Goal: Task Accomplishment & Management: Manage account settings

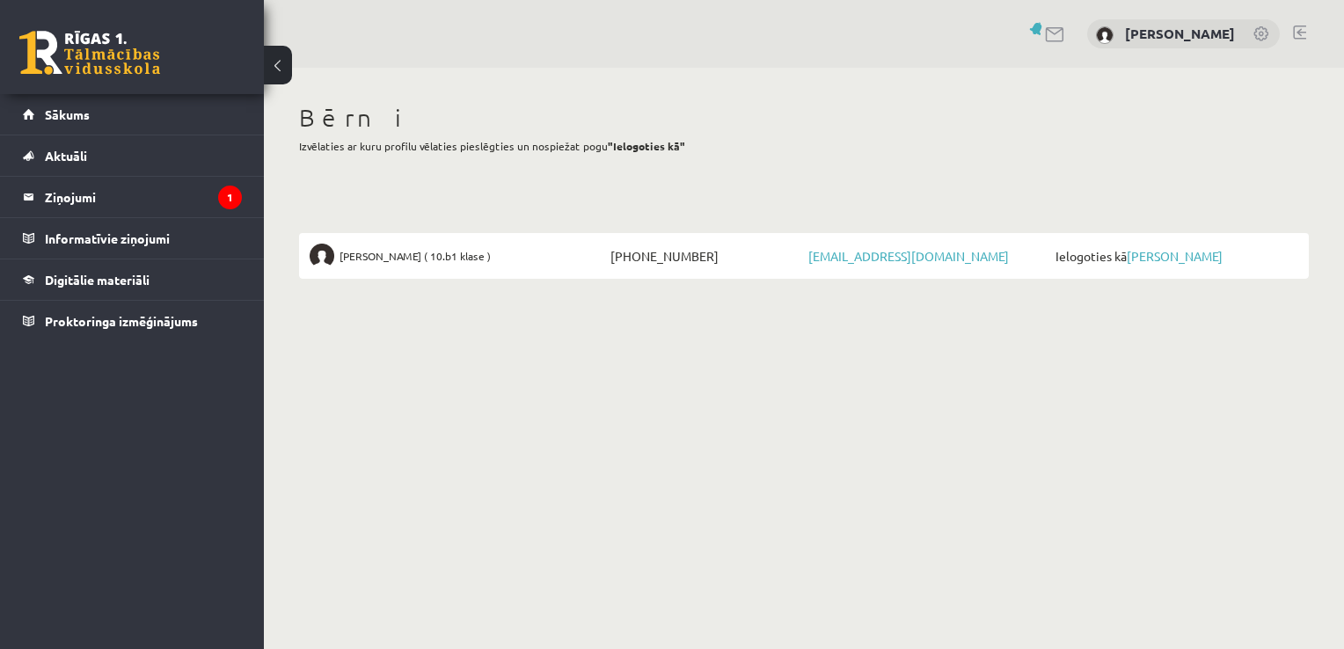
click at [1147, 248] on span "Ielogoties kā Elīna Kivriņa" at bounding box center [1174, 256] width 247 height 25
click at [1144, 253] on link "[PERSON_NAME]" at bounding box center [1174, 256] width 96 height 16
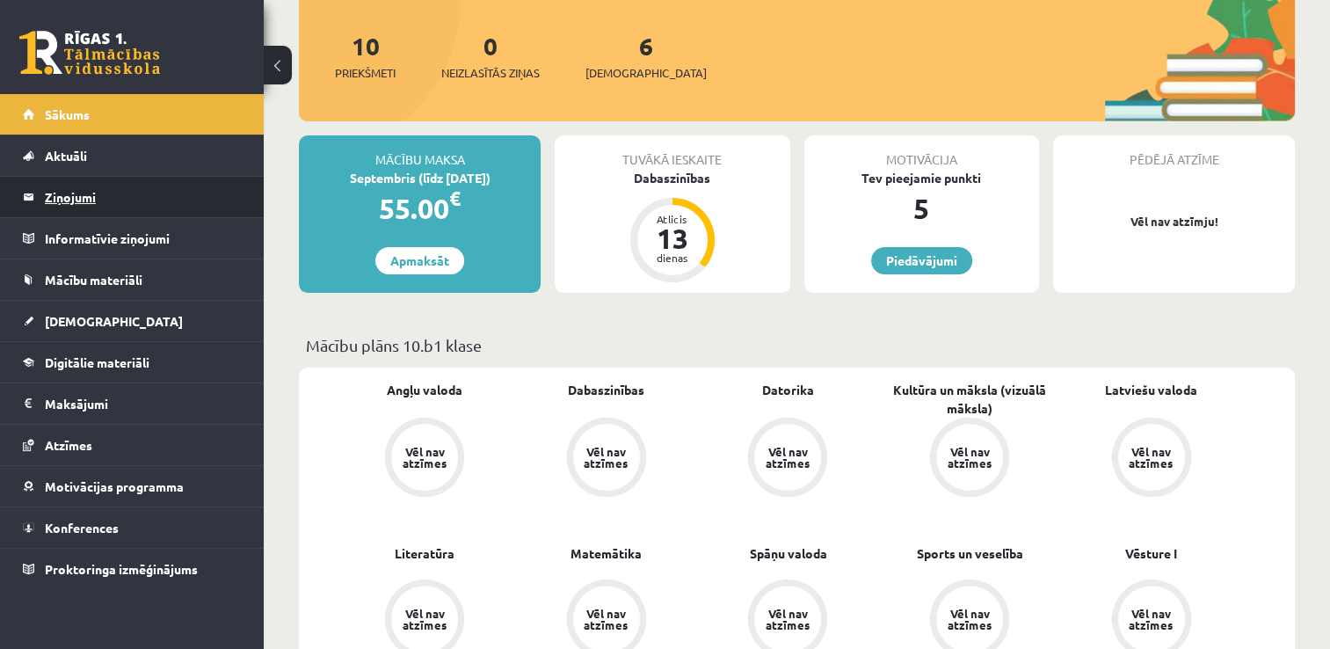
scroll to position [264, 0]
click at [68, 185] on legend "Ziņojumi 0" at bounding box center [143, 197] width 197 height 40
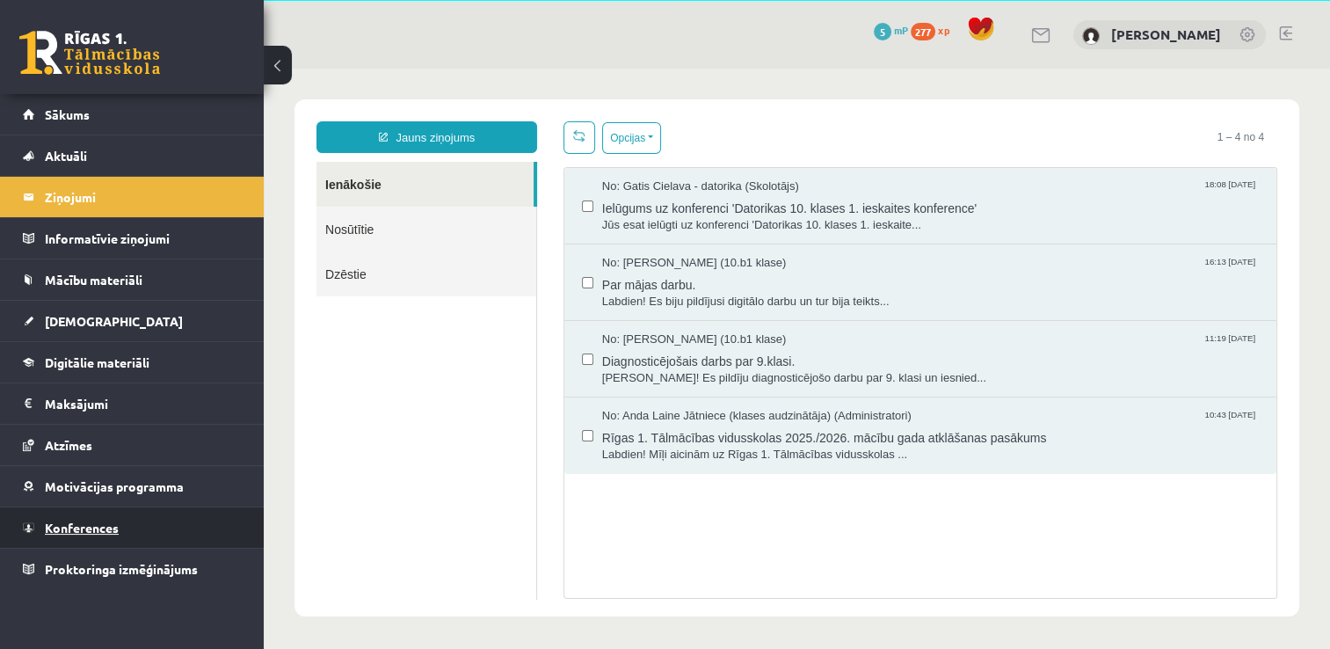
click at [90, 529] on span "Konferences" at bounding box center [82, 528] width 74 height 16
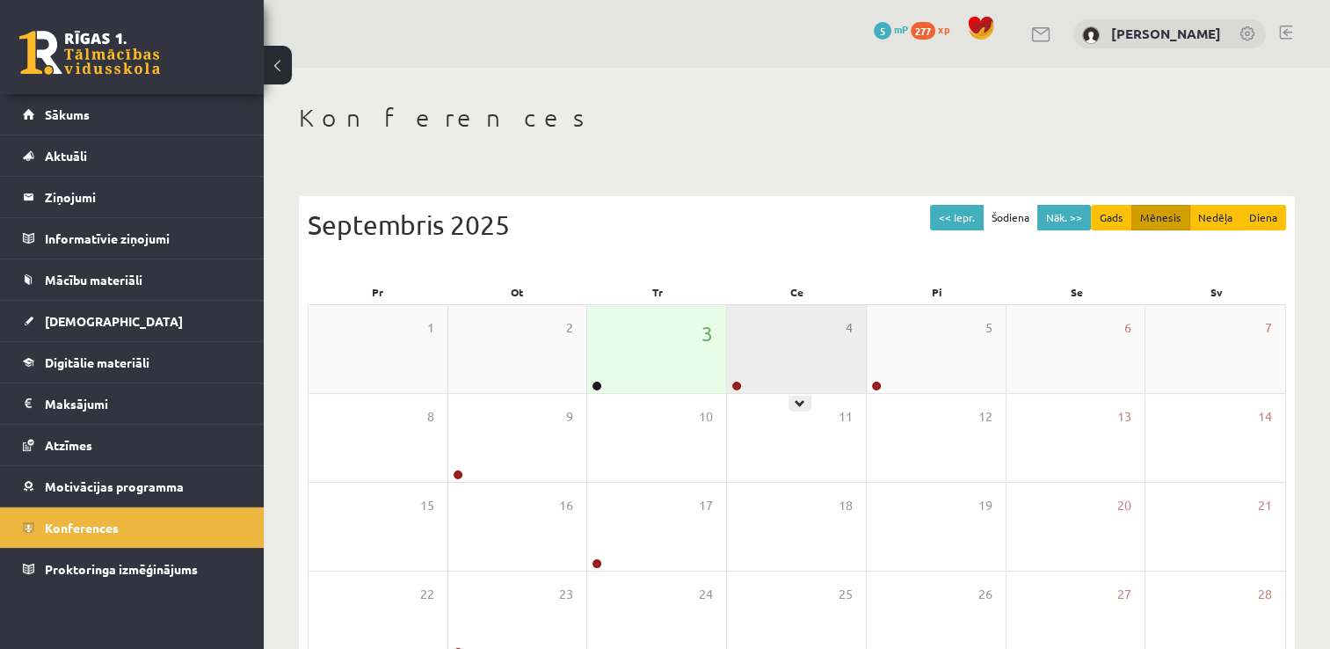
click at [807, 325] on div "4" at bounding box center [796, 349] width 139 height 88
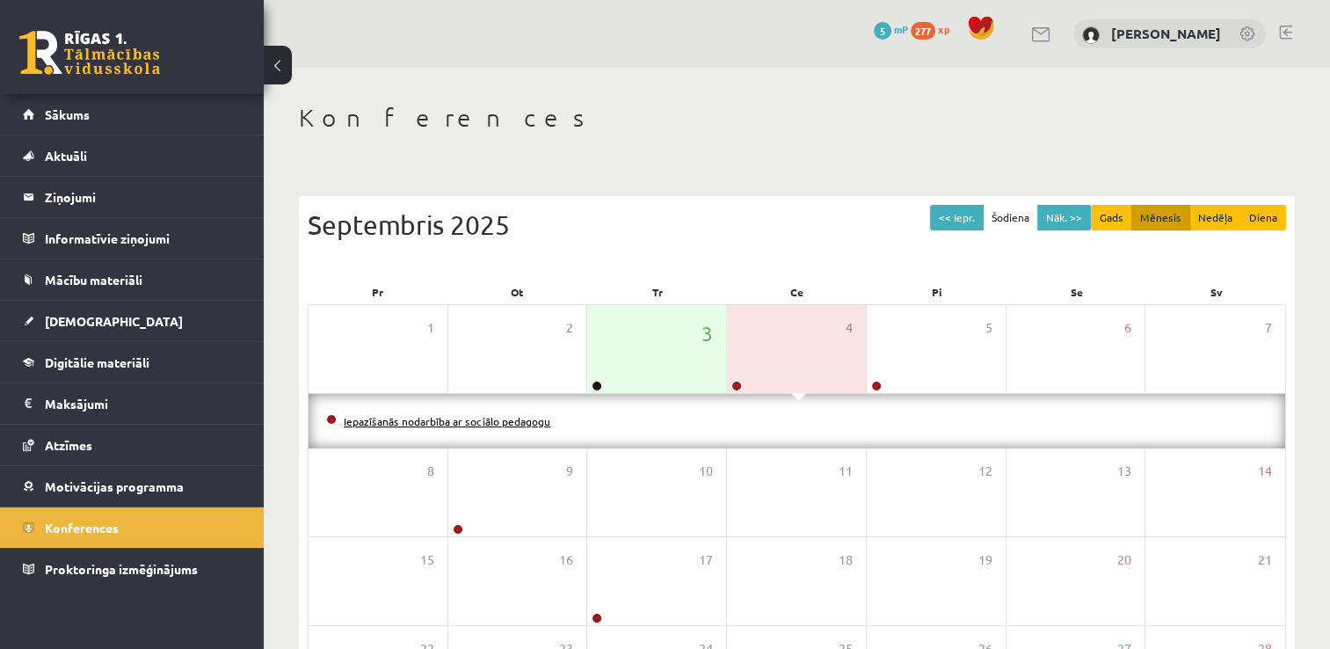
click at [495, 418] on link "Iepazīšanās nodarbība ar sociālo pedagogu" at bounding box center [447, 421] width 207 height 14
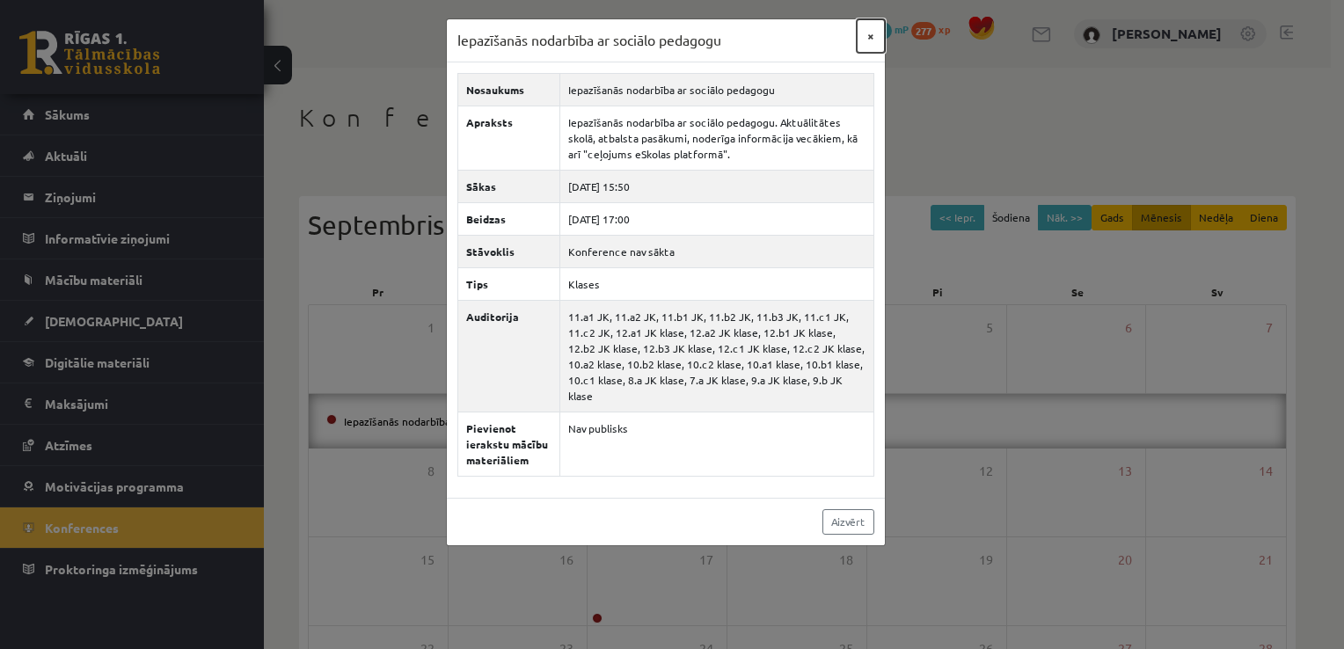
click at [879, 41] on button "×" at bounding box center [870, 35] width 28 height 33
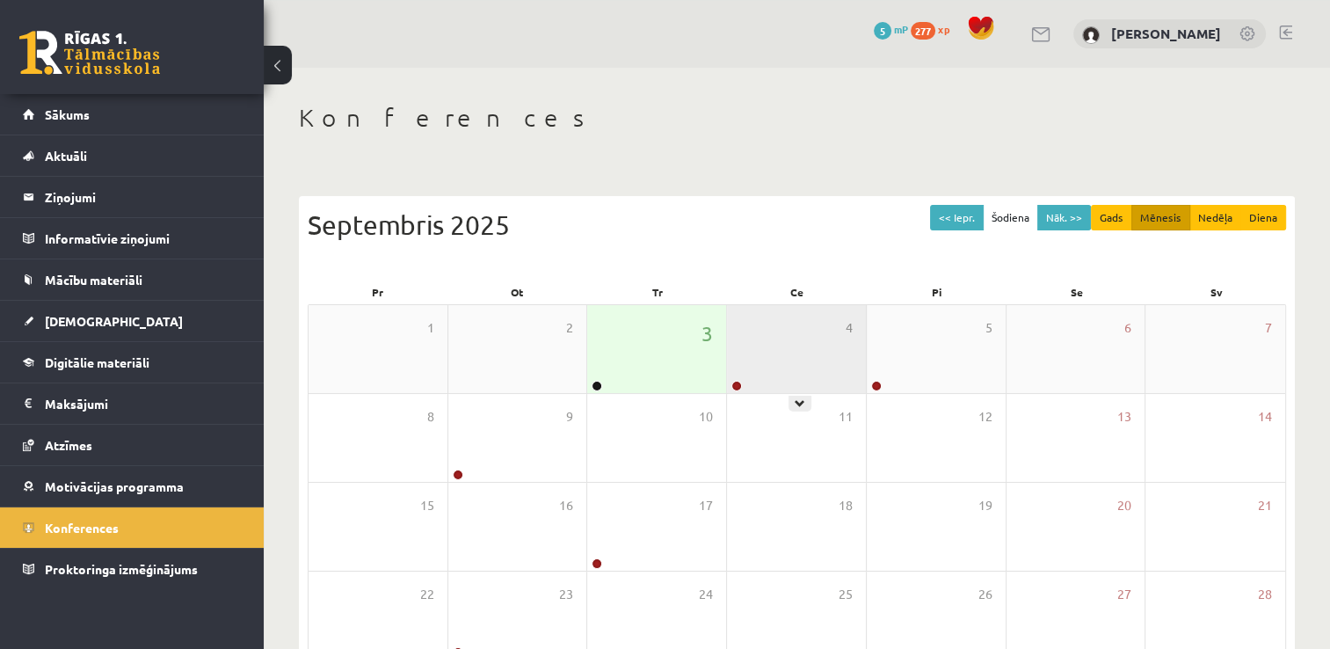
click at [805, 353] on div "4" at bounding box center [796, 349] width 139 height 88
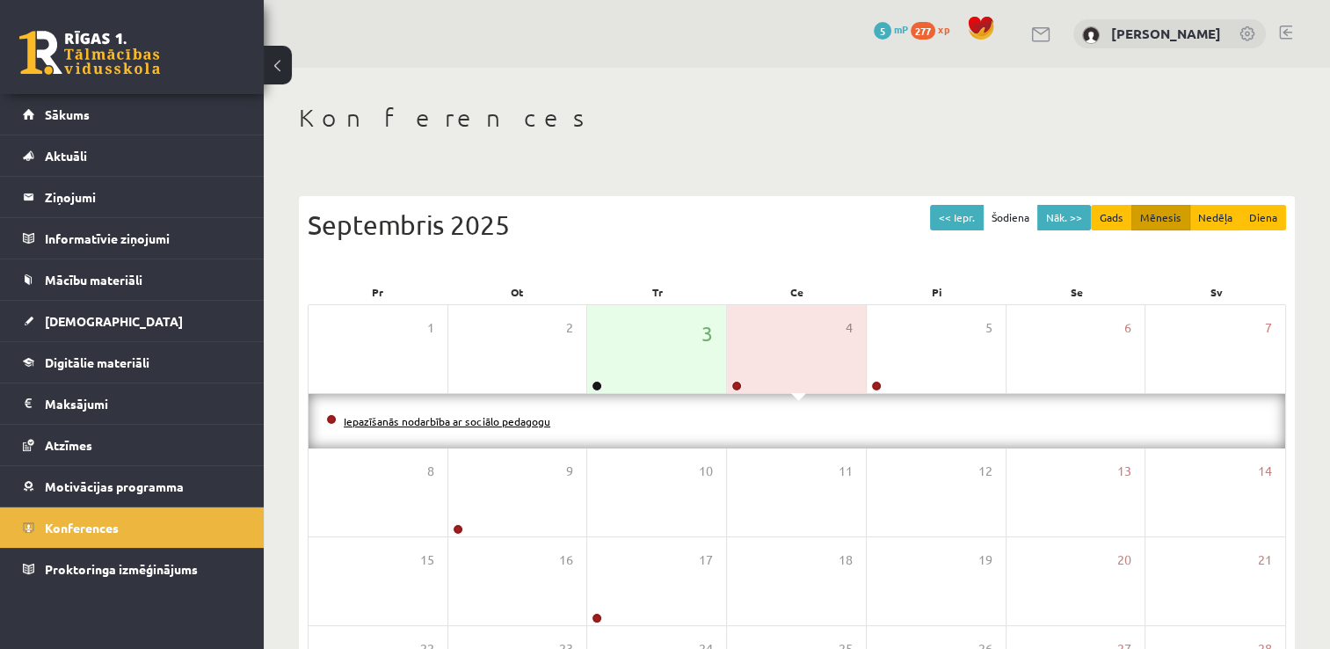
click at [511, 421] on link "Iepazīšanās nodarbība ar sociālo pedagogu" at bounding box center [447, 421] width 207 height 14
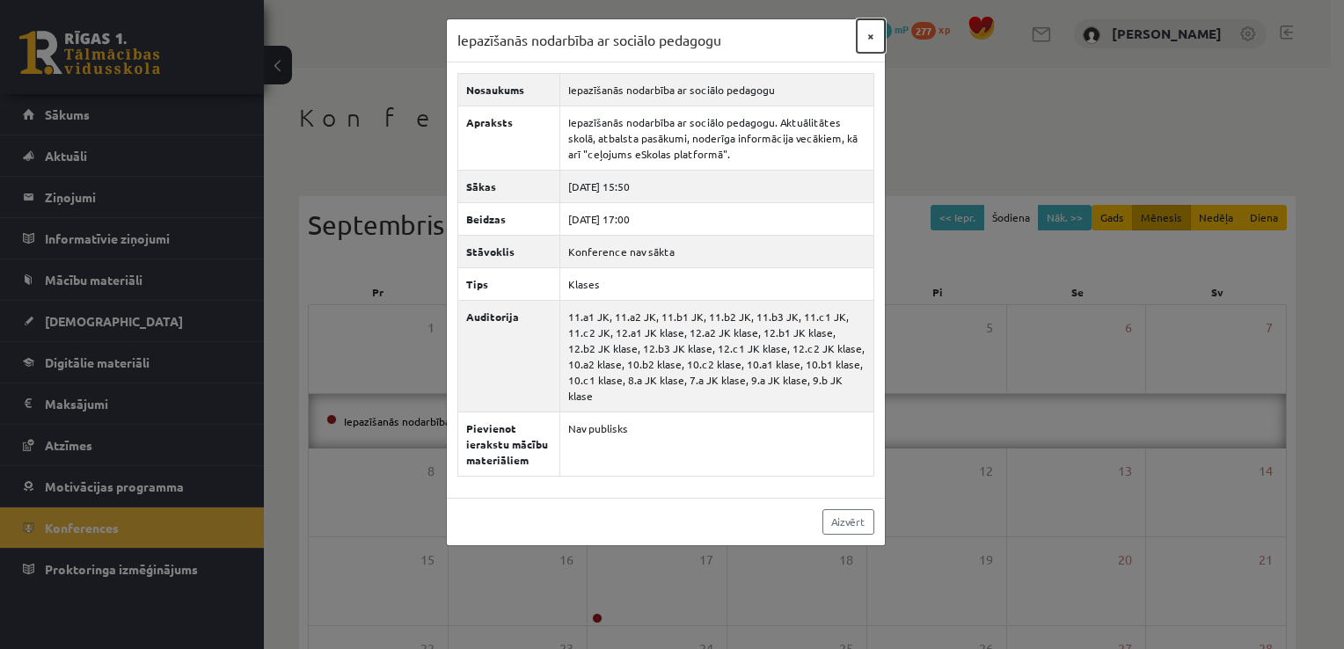
click at [865, 37] on button "×" at bounding box center [870, 35] width 28 height 33
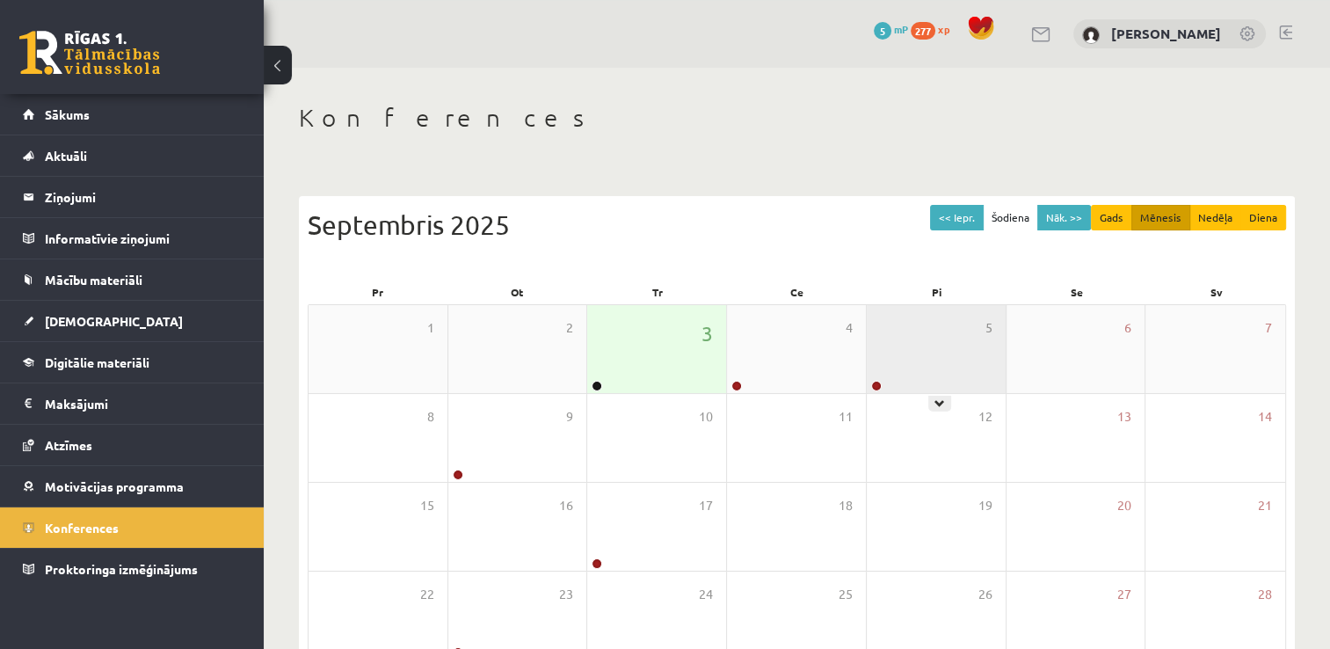
click at [922, 348] on div "5" at bounding box center [936, 349] width 139 height 88
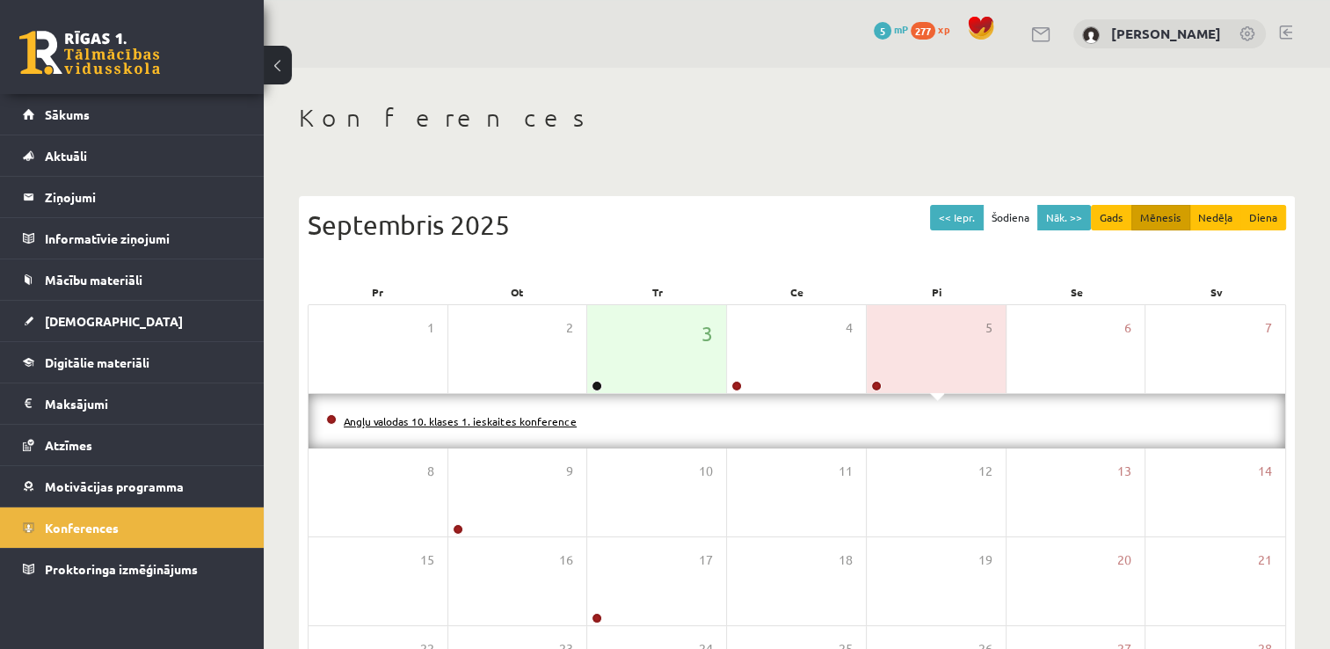
click at [464, 425] on link "Angļu valodas 10. klases 1. ieskaites konference" at bounding box center [460, 421] width 233 height 14
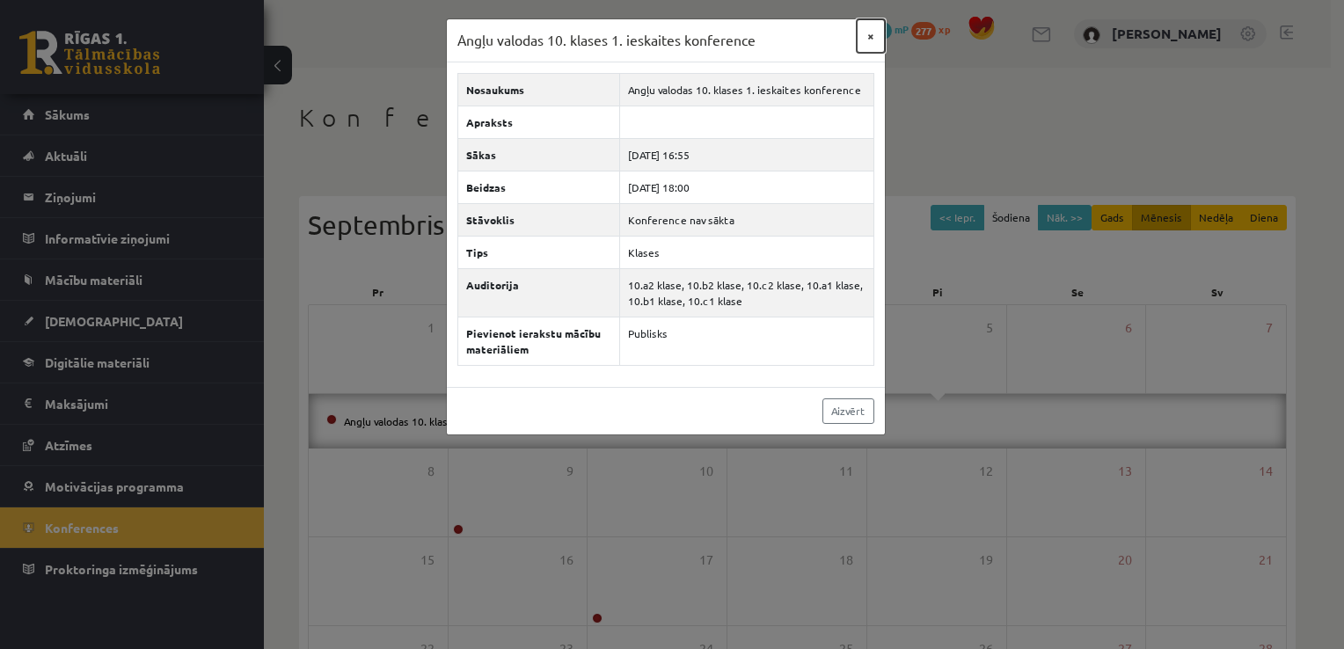
click at [869, 38] on button "×" at bounding box center [870, 35] width 28 height 33
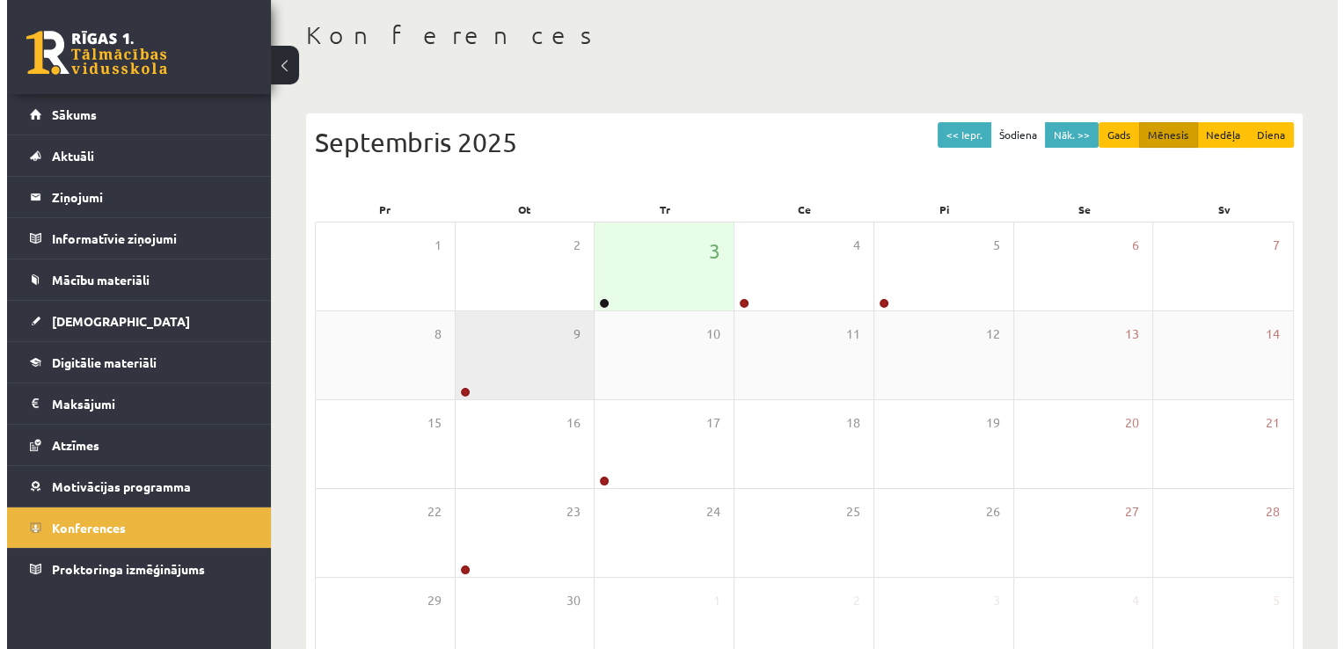
scroll to position [149, 0]
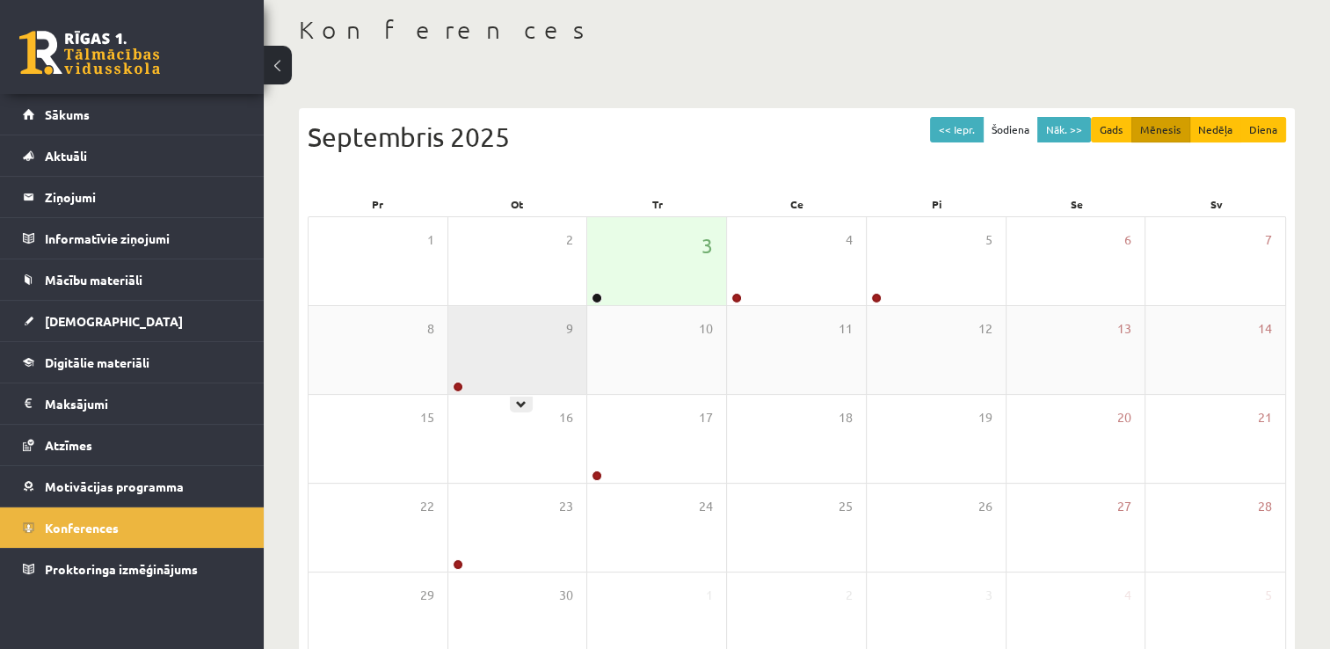
click at [523, 336] on div "9" at bounding box center [517, 350] width 139 height 88
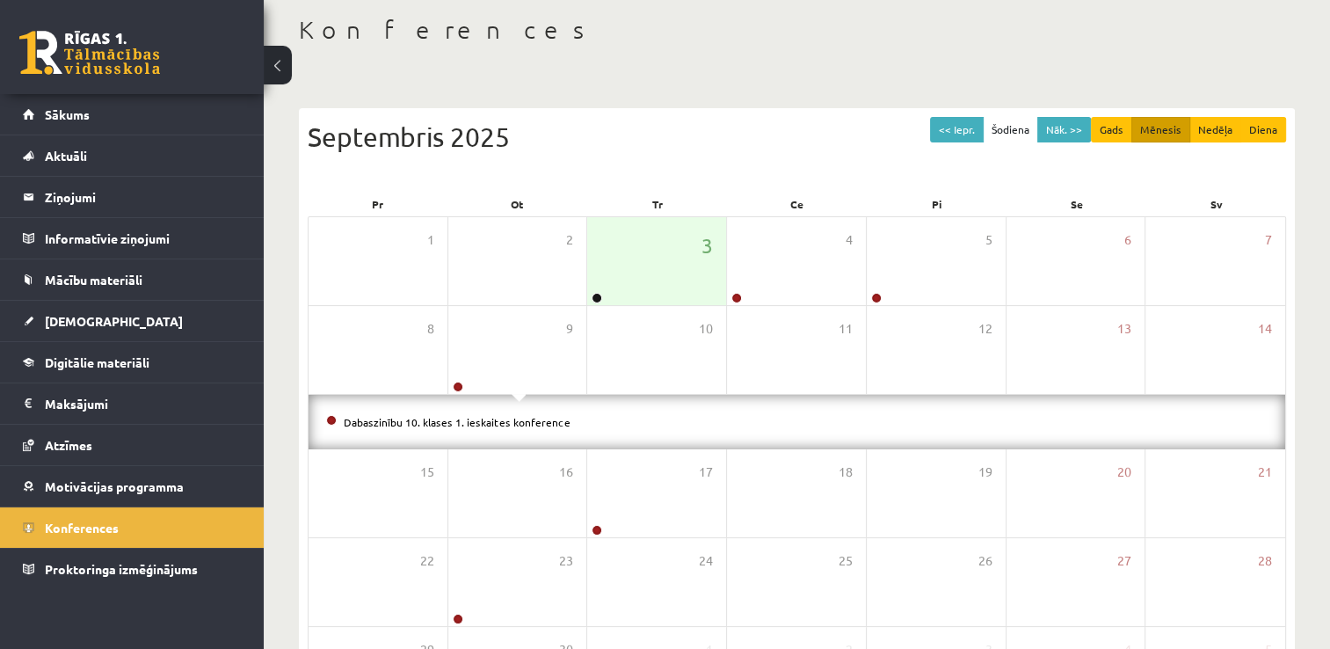
click at [496, 429] on li "Dabaszinību 10. klases 1. ieskaites konference" at bounding box center [797, 421] width 942 height 19
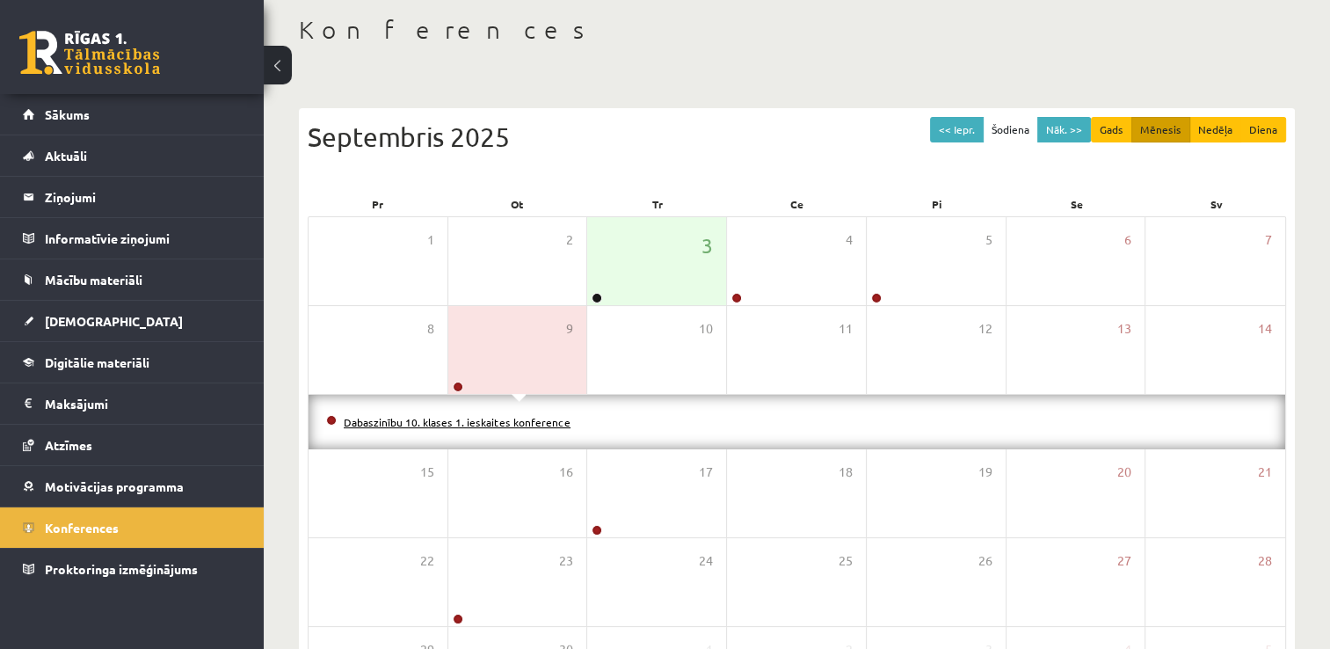
click at [496, 426] on link "Dabaszinību 10. klases 1. ieskaites konference" at bounding box center [457, 422] width 227 height 14
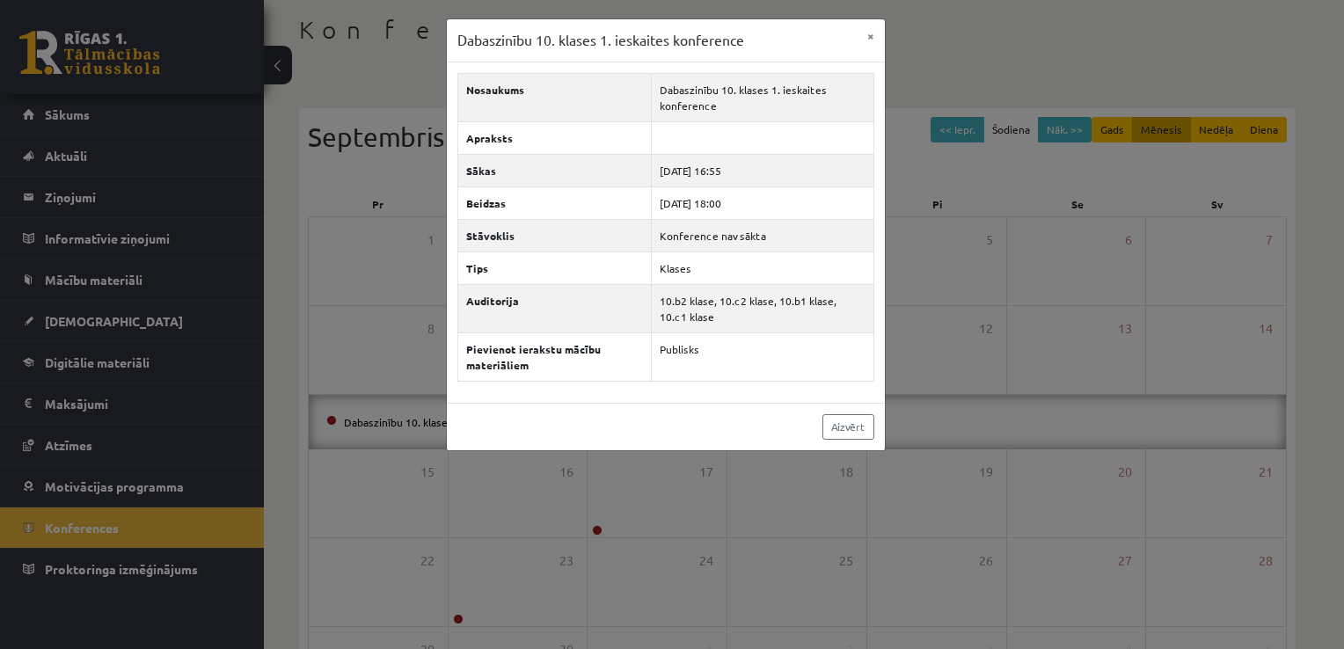
click at [461, 481] on div "Dabaszinību 10. klases 1. ieskaites konference × Nosaukums Dabaszinību 10. klas…" at bounding box center [672, 324] width 1344 height 649
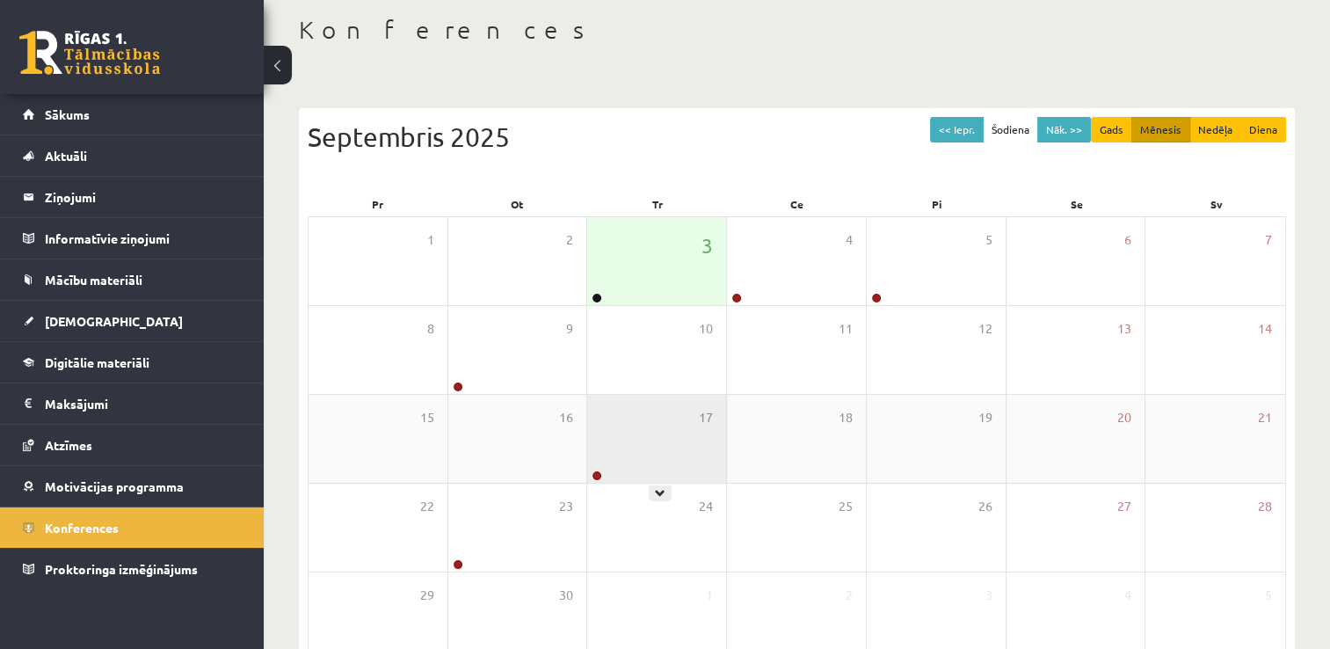
click at [671, 468] on div "17" at bounding box center [656, 439] width 139 height 88
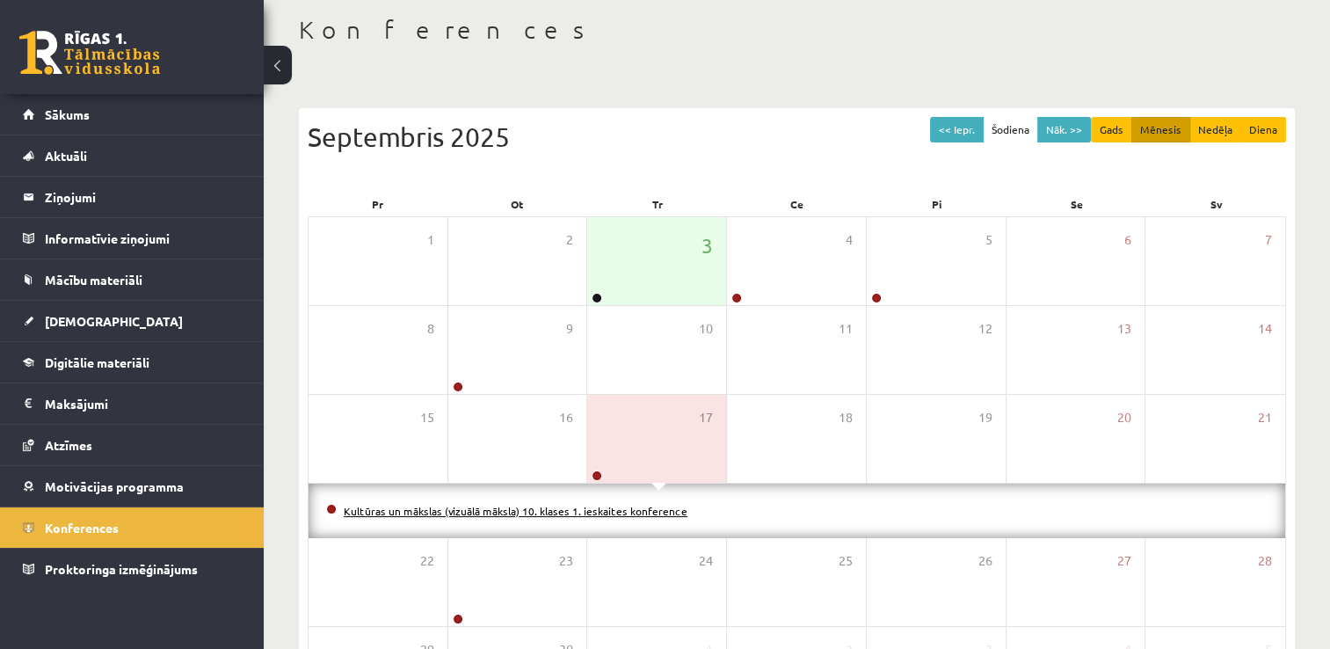
click at [642, 512] on link "Kultūras un mākslas (vizuālā māksla) 10. klases 1. ieskaites konference" at bounding box center [516, 511] width 344 height 14
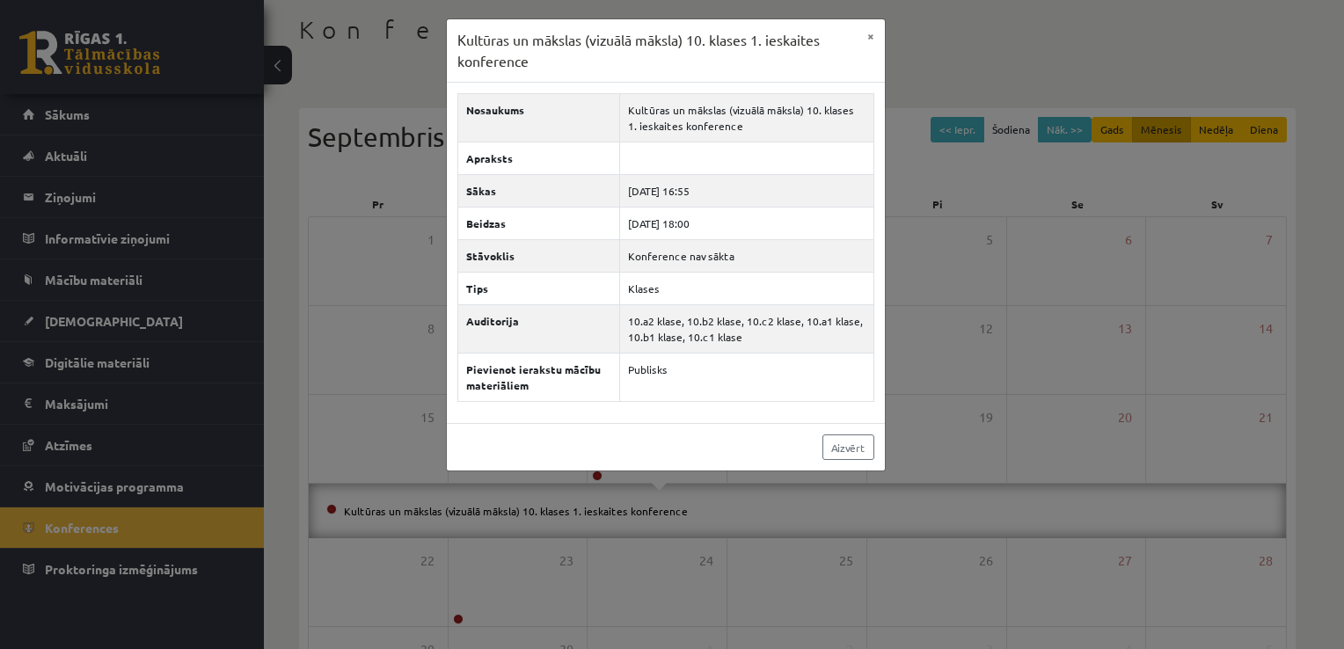
click at [855, 34] on h3 "Kultūras un mākslas (vizuālā māksla) 10. klases 1. ieskaites konference" at bounding box center [656, 50] width 399 height 41
click at [865, 38] on button "×" at bounding box center [870, 35] width 28 height 33
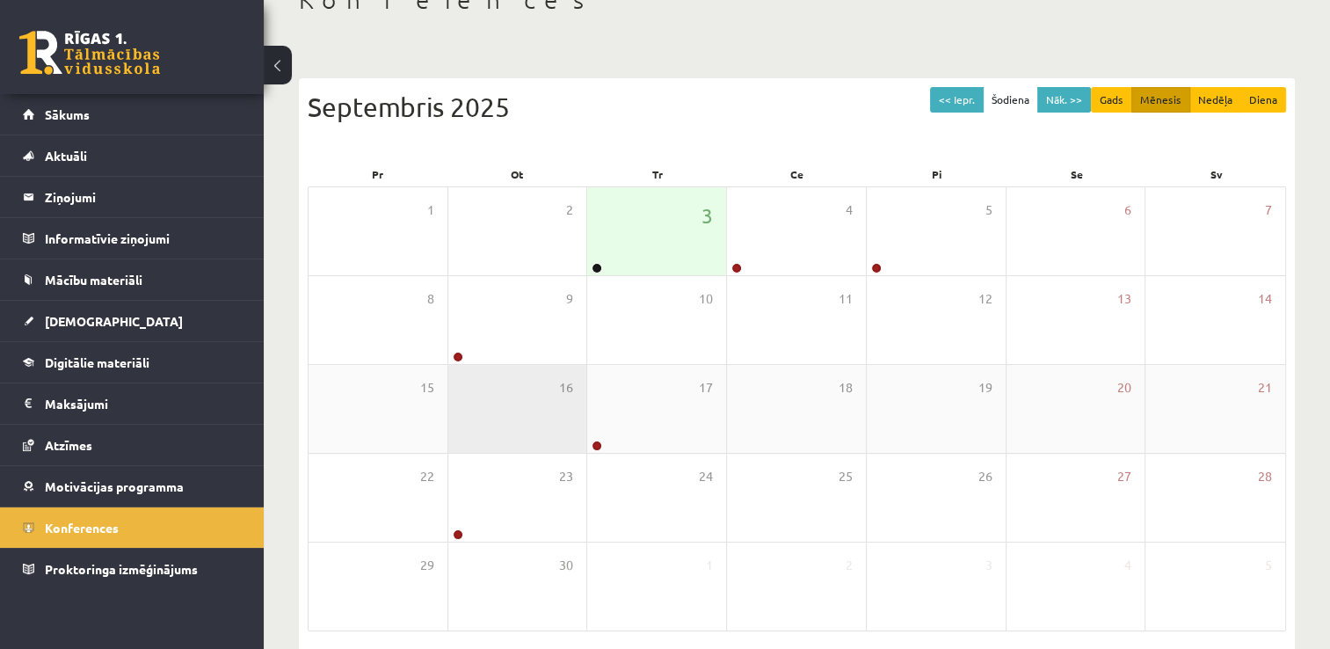
scroll to position [251, 0]
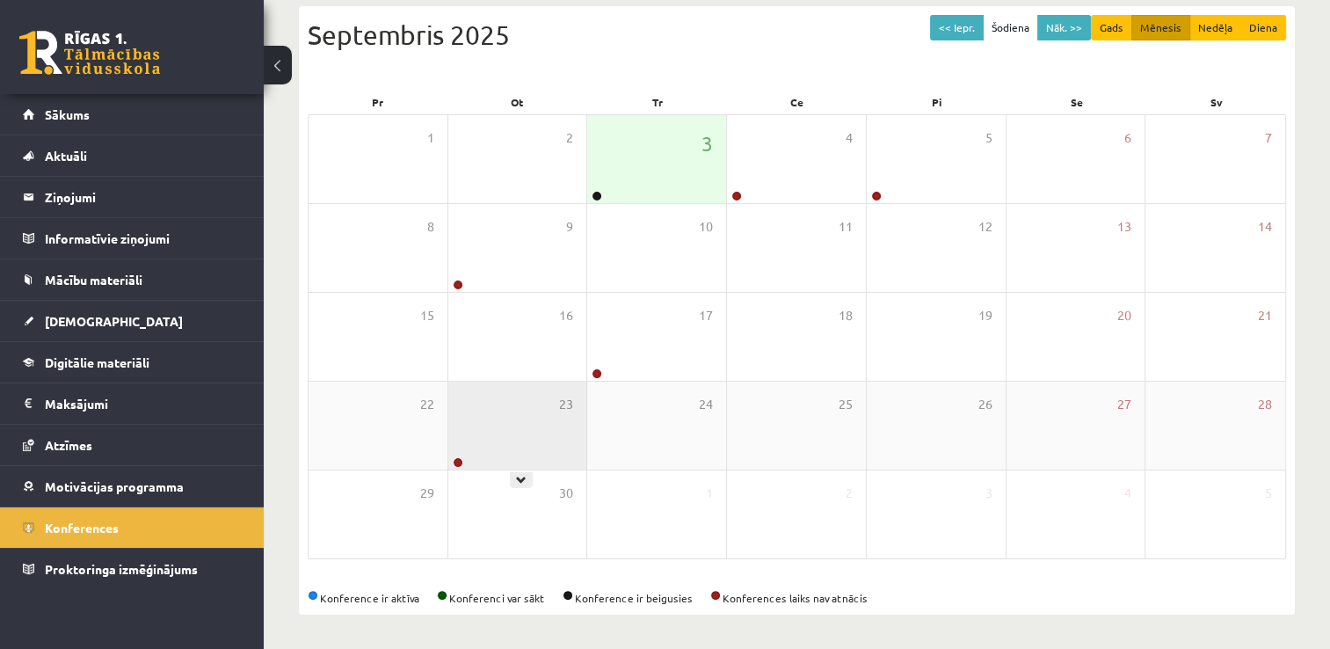
click at [512, 423] on div "23" at bounding box center [517, 426] width 139 height 88
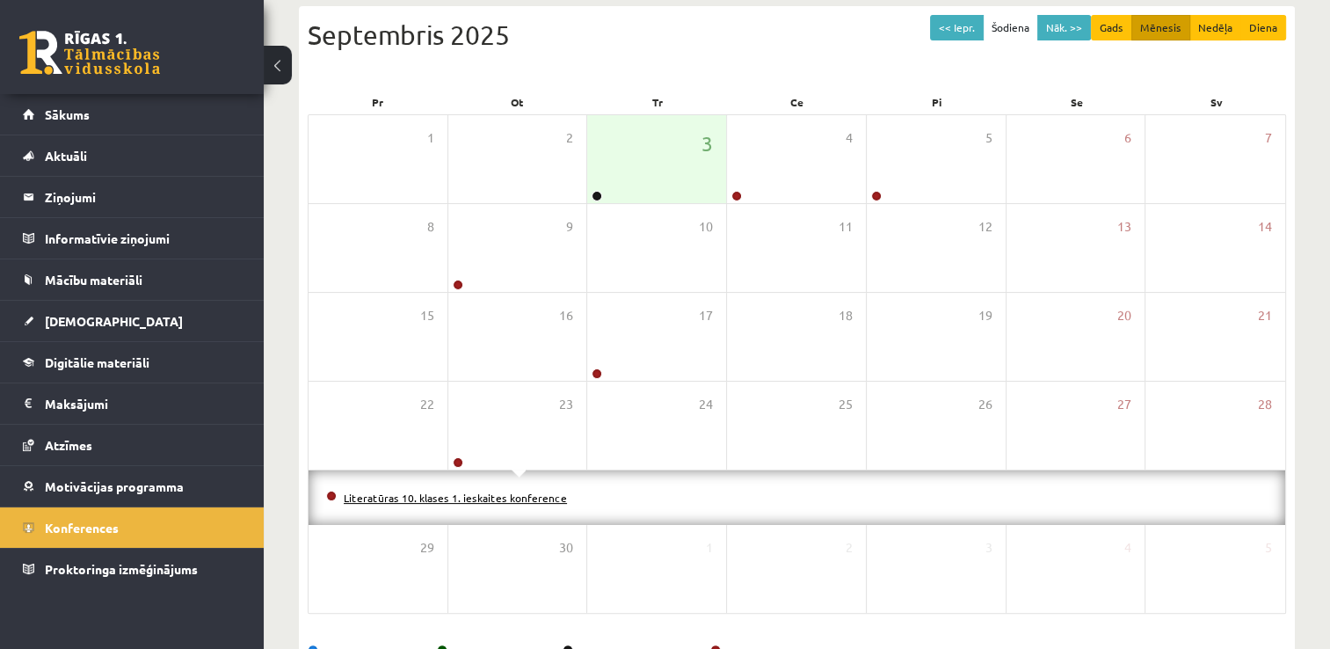
click at [518, 504] on div "Literatūras 10. klases 1. ieskaites konference" at bounding box center [797, 497] width 977 height 55
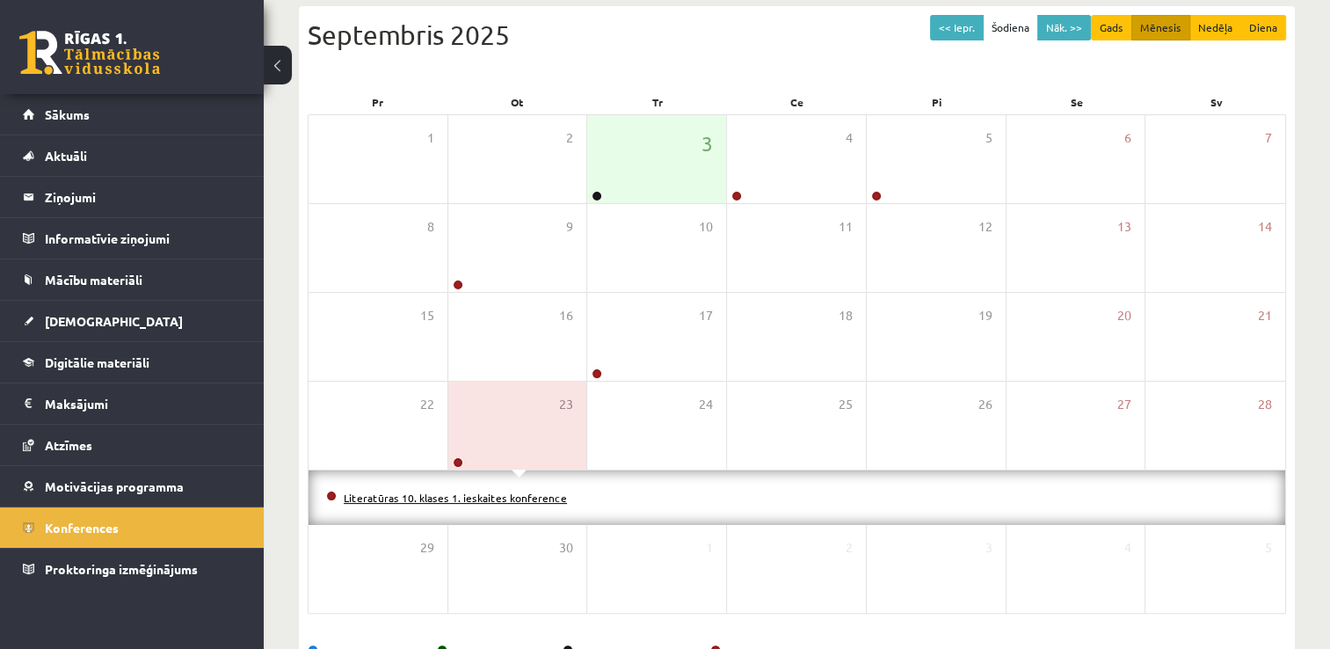
click at [519, 500] on link "Literatūras 10. klases 1. ieskaites konference" at bounding box center [455, 498] width 223 height 14
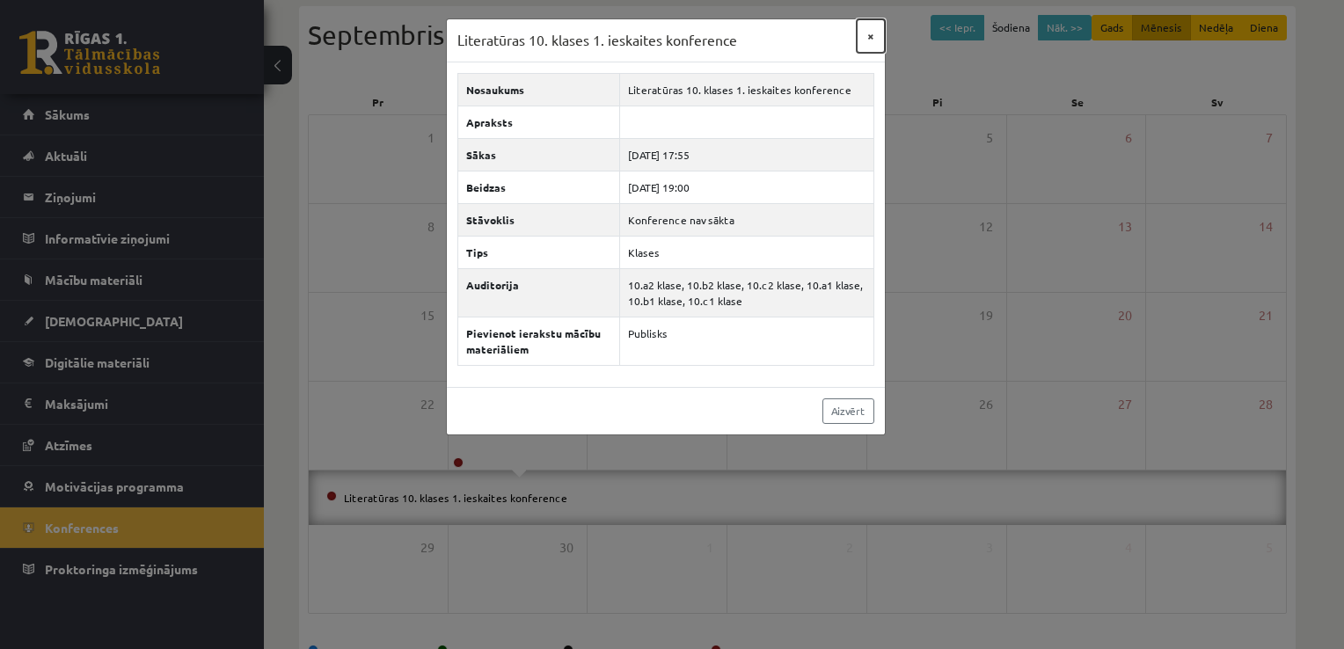
click at [876, 36] on button "×" at bounding box center [870, 35] width 28 height 33
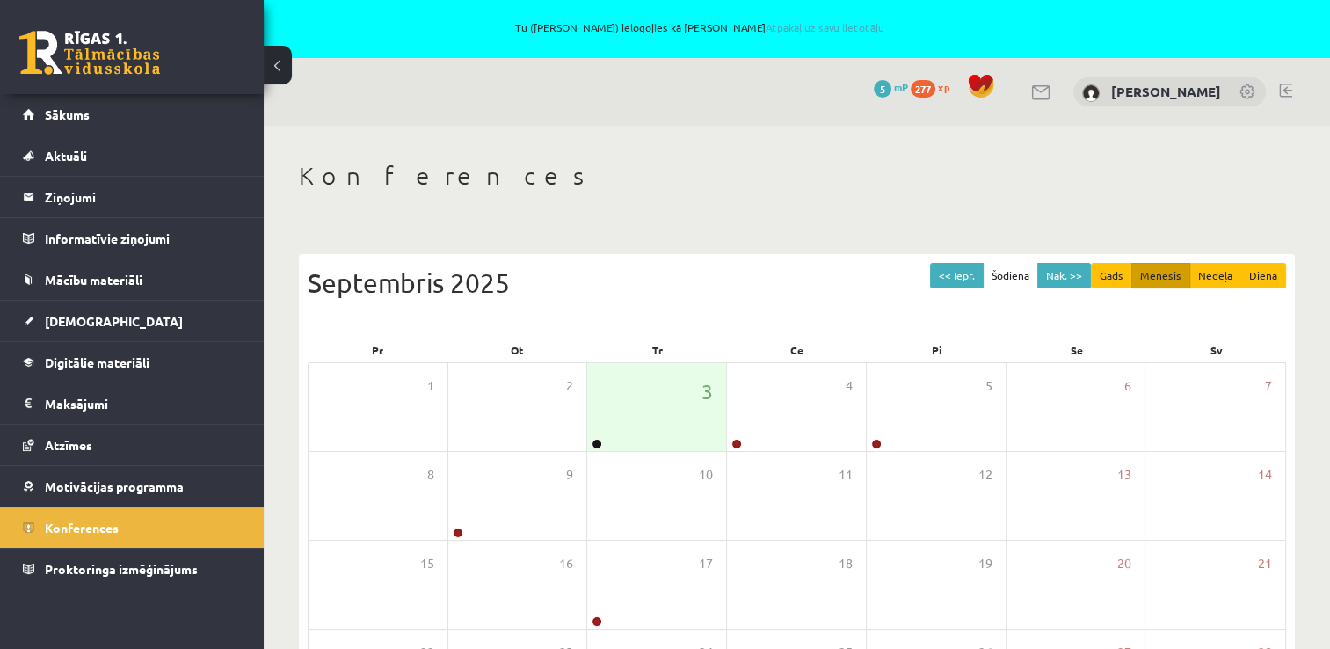
scroll to position [0, 0]
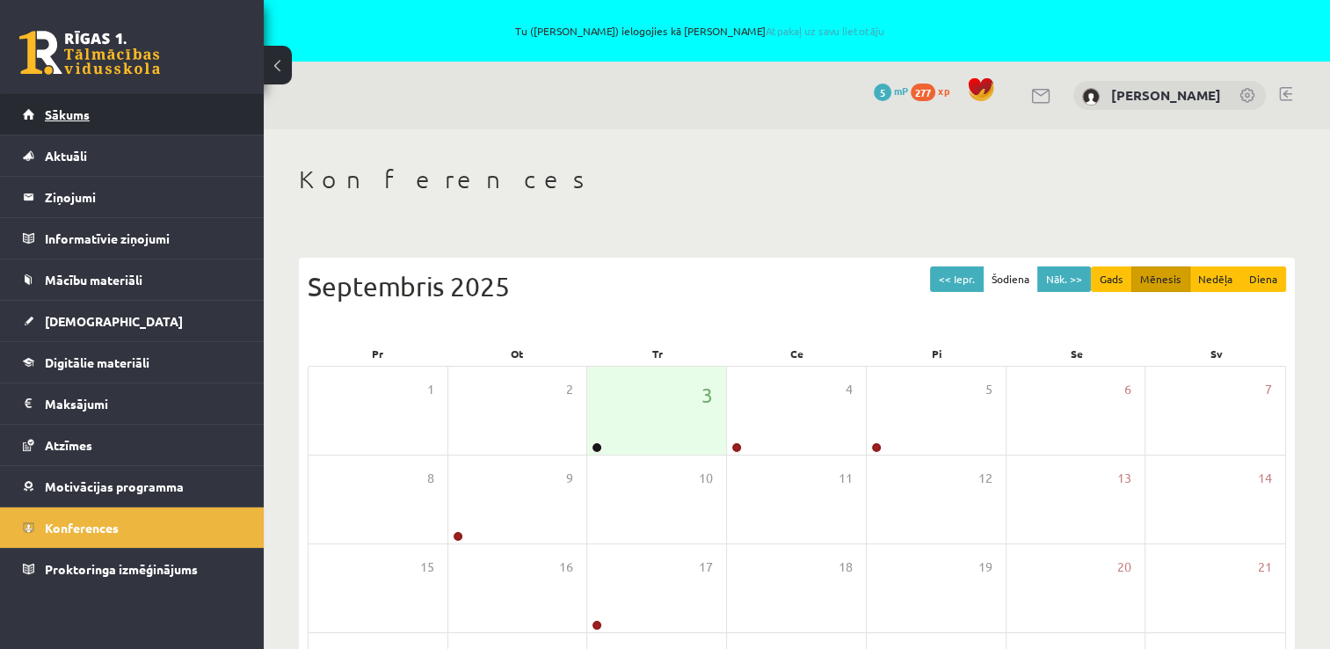
click at [126, 116] on link "Sākums" at bounding box center [132, 114] width 219 height 40
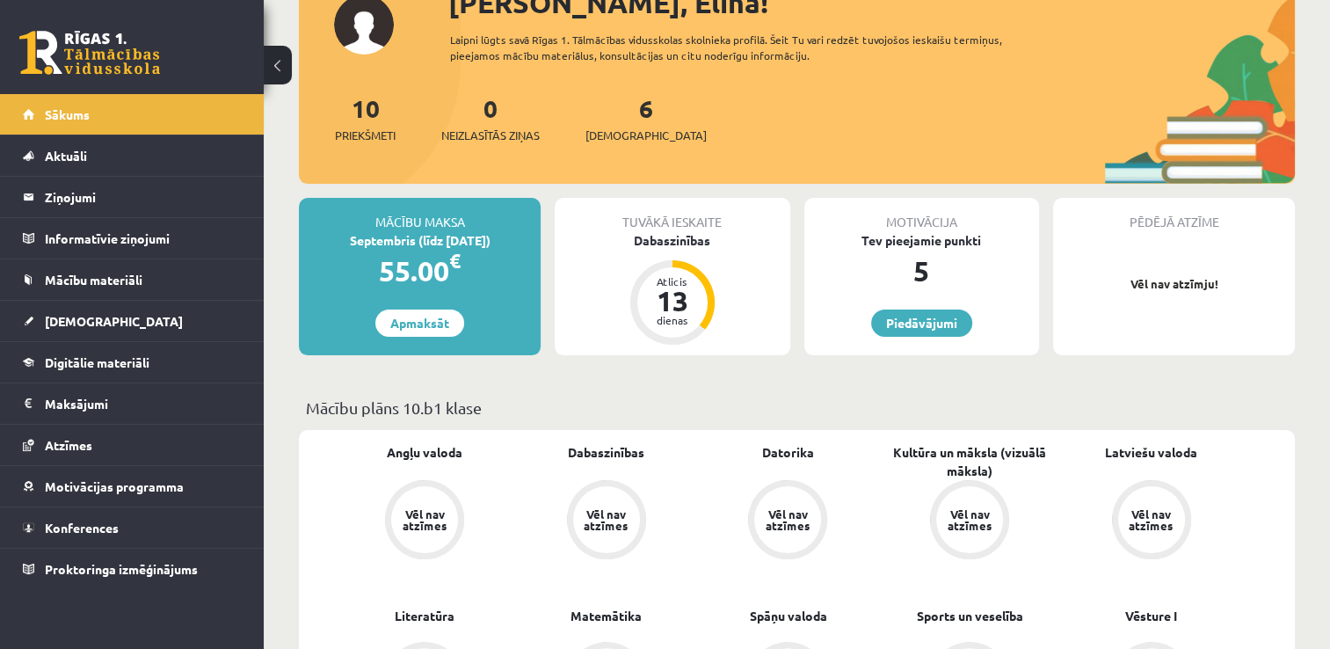
scroll to position [176, 0]
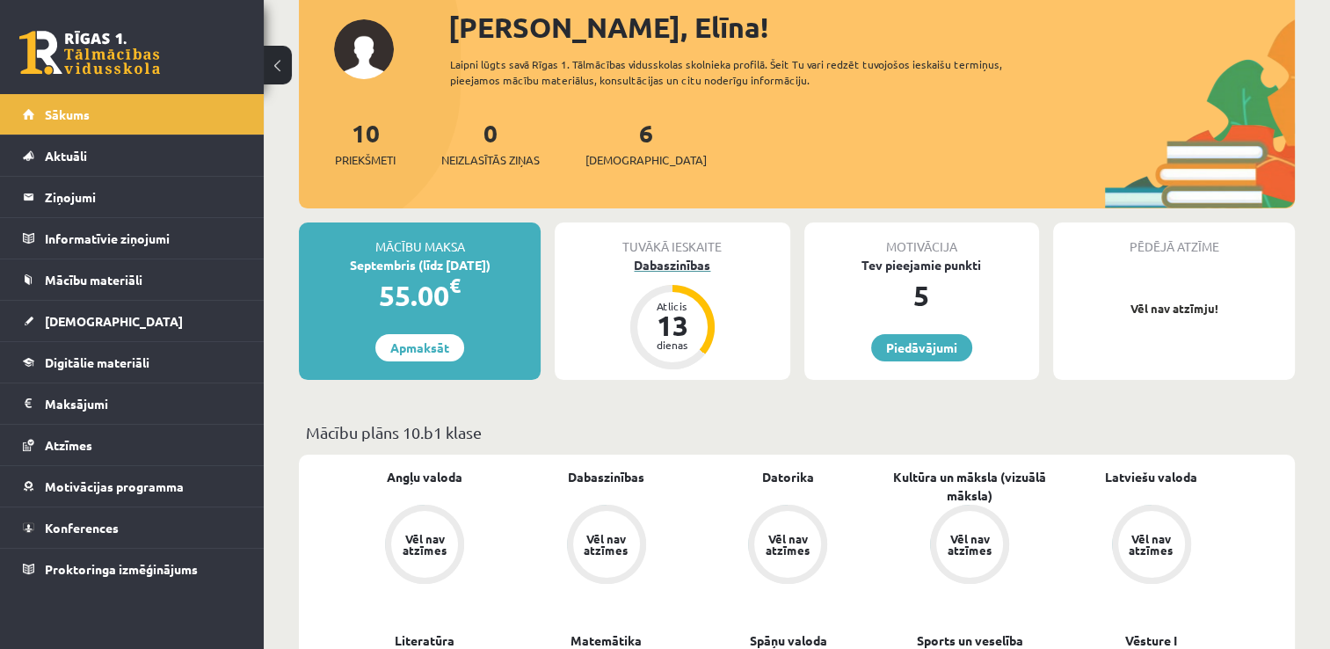
click at [686, 260] on div "Dabaszinības" at bounding box center [672, 265] width 235 height 18
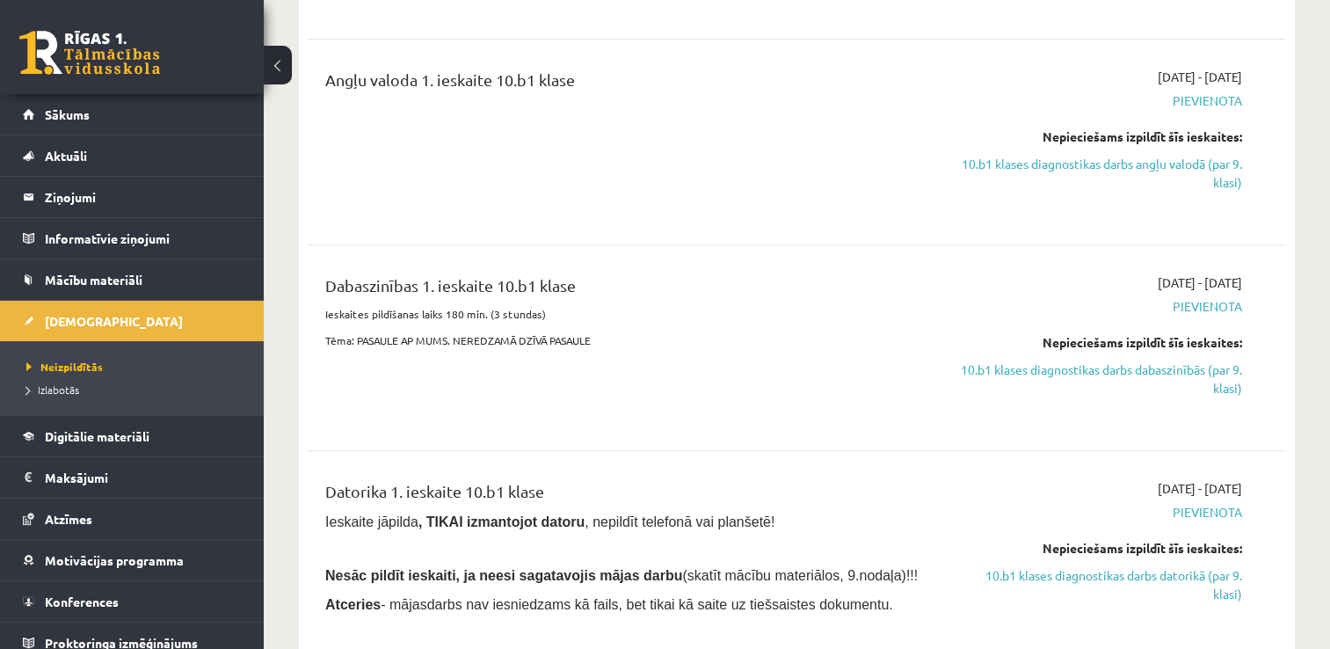
scroll to position [791, 0]
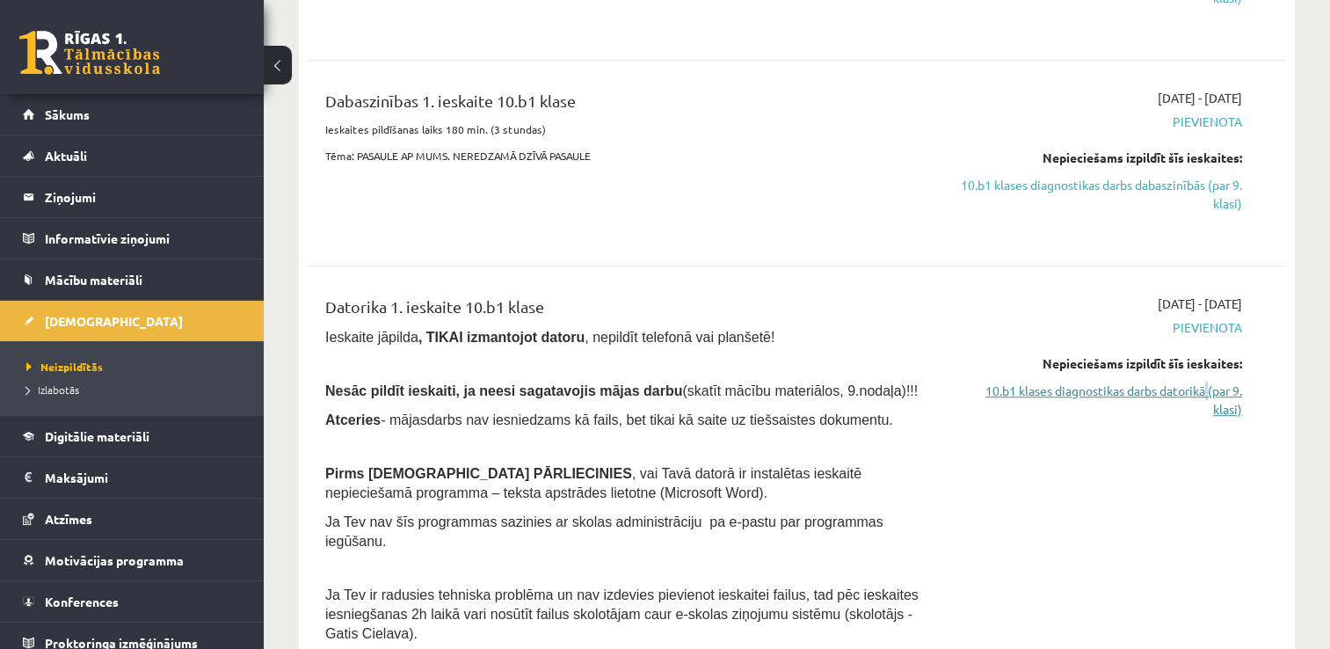
drag, startPoint x: 1208, startPoint y: 376, endPoint x: 1199, endPoint y: 393, distance: 18.9
click at [1199, 393] on div "Nepieciešams izpildīt šīs ieskaites: 10.b1 klases diagnostikas darbs datorikā (…" at bounding box center [1098, 386] width 288 height 64
click at [1199, 393] on link "10.b1 klases diagnostikas darbs datorikā (par 9. klasi)" at bounding box center [1098, 400] width 288 height 37
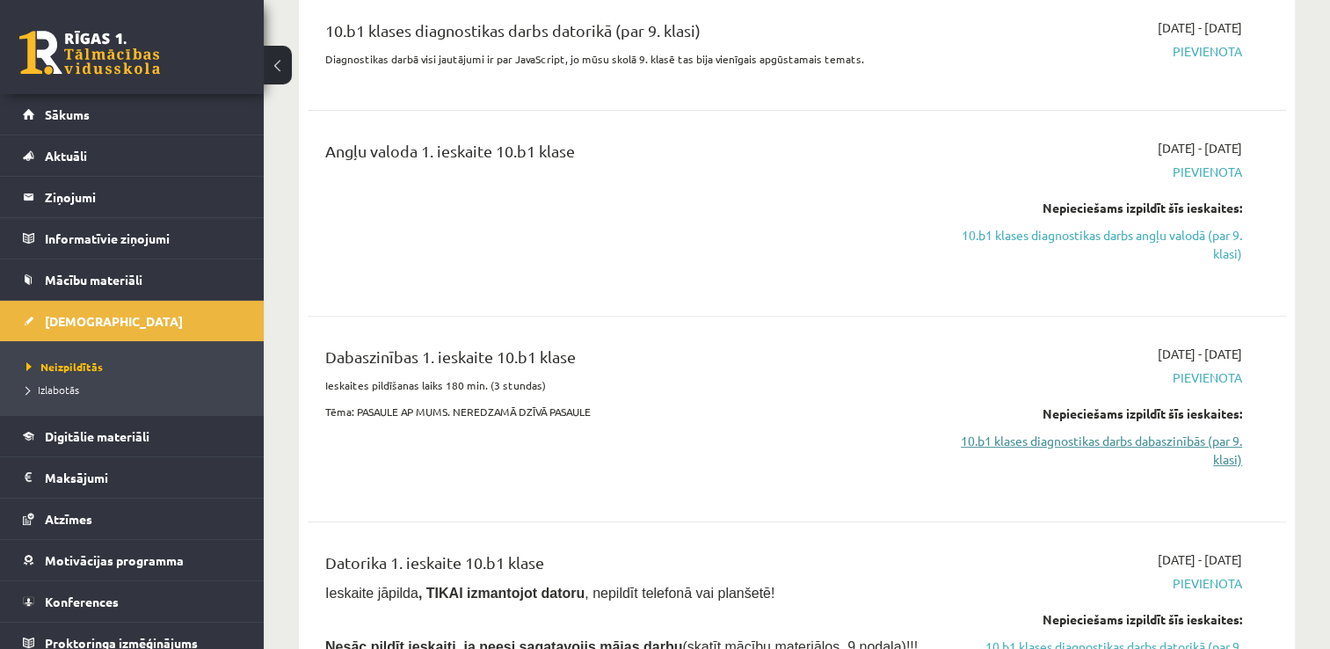
click at [1185, 429] on div "Nepieciešams izpildīt šīs ieskaites: 10.b1 klases diagnostikas darbs dabaszinīb…" at bounding box center [1098, 436] width 288 height 64
click at [1182, 434] on link "10.b1 klases diagnostikas darbs dabaszinībās (par 9. klasi)" at bounding box center [1098, 450] width 288 height 37
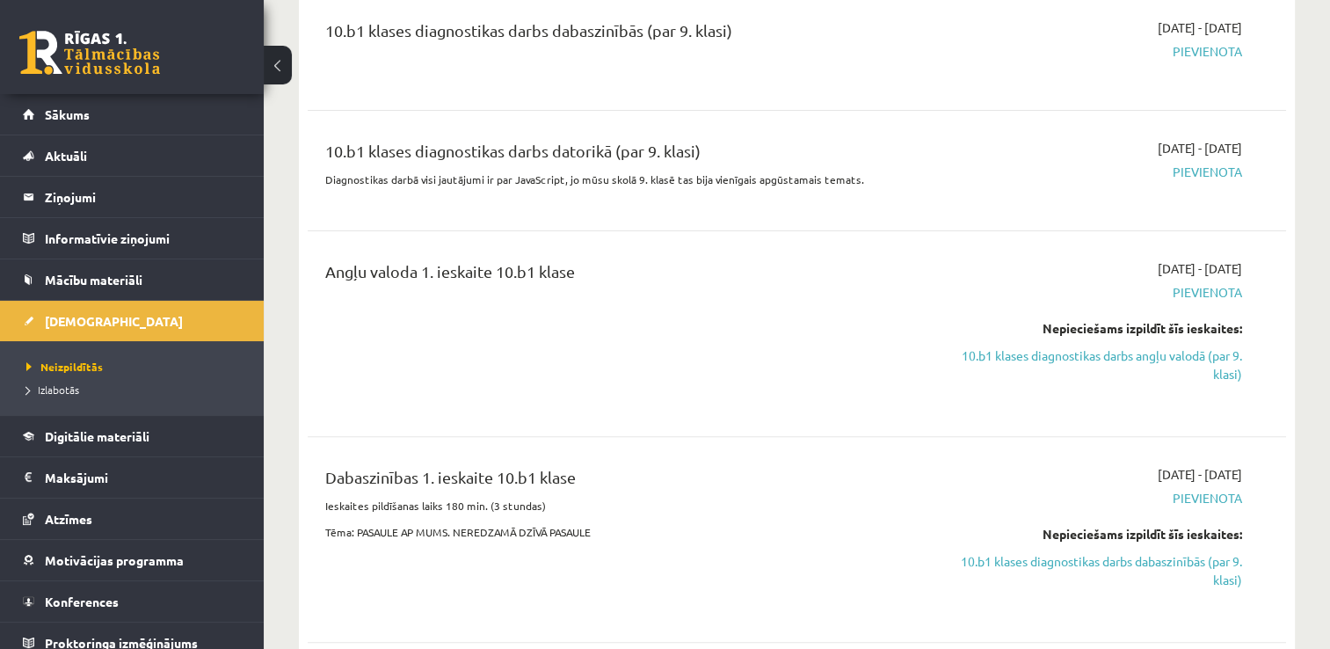
click at [1205, 343] on div "Nepieciešams izpildīt šīs ieskaites: 10.b1 klases diagnostikas darbs angļu valo…" at bounding box center [1098, 351] width 288 height 64
click at [1203, 357] on link "10.b1 klases diagnostikas darbs angļu valodā (par 9. klasi)" at bounding box center [1098, 364] width 288 height 37
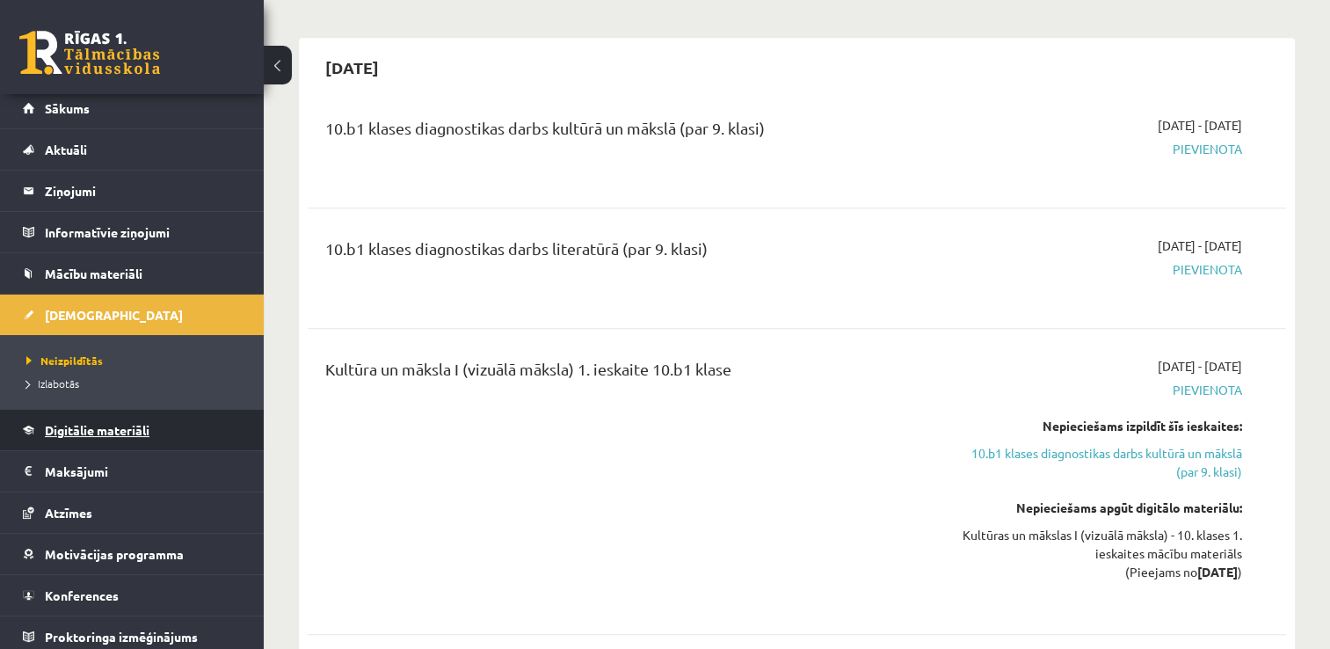
scroll to position [11, 0]
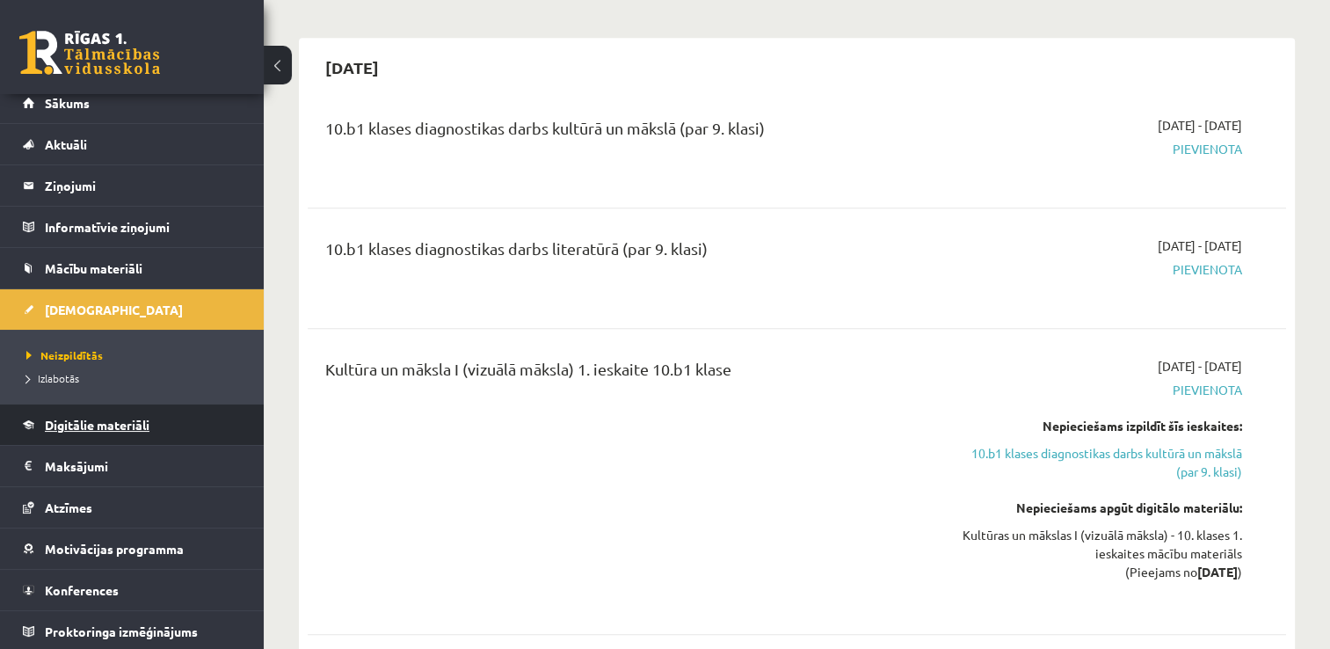
click at [106, 407] on link "Digitālie materiāli" at bounding box center [132, 424] width 219 height 40
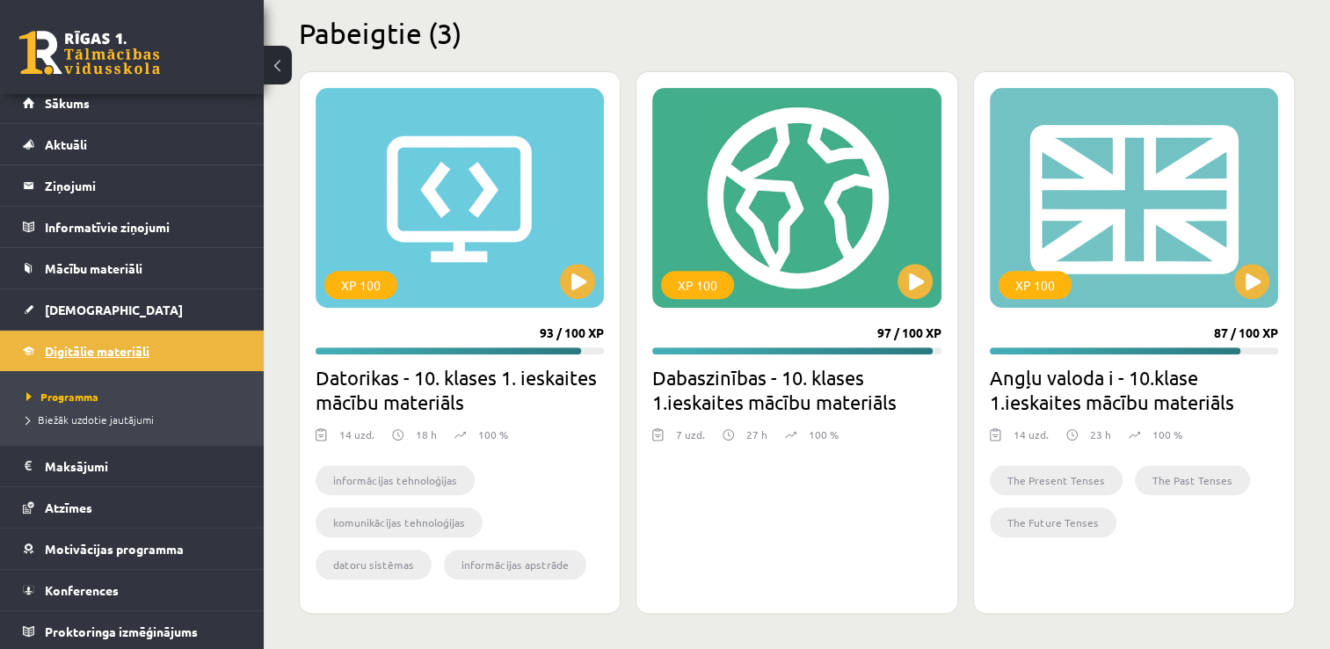
scroll to position [590, 0]
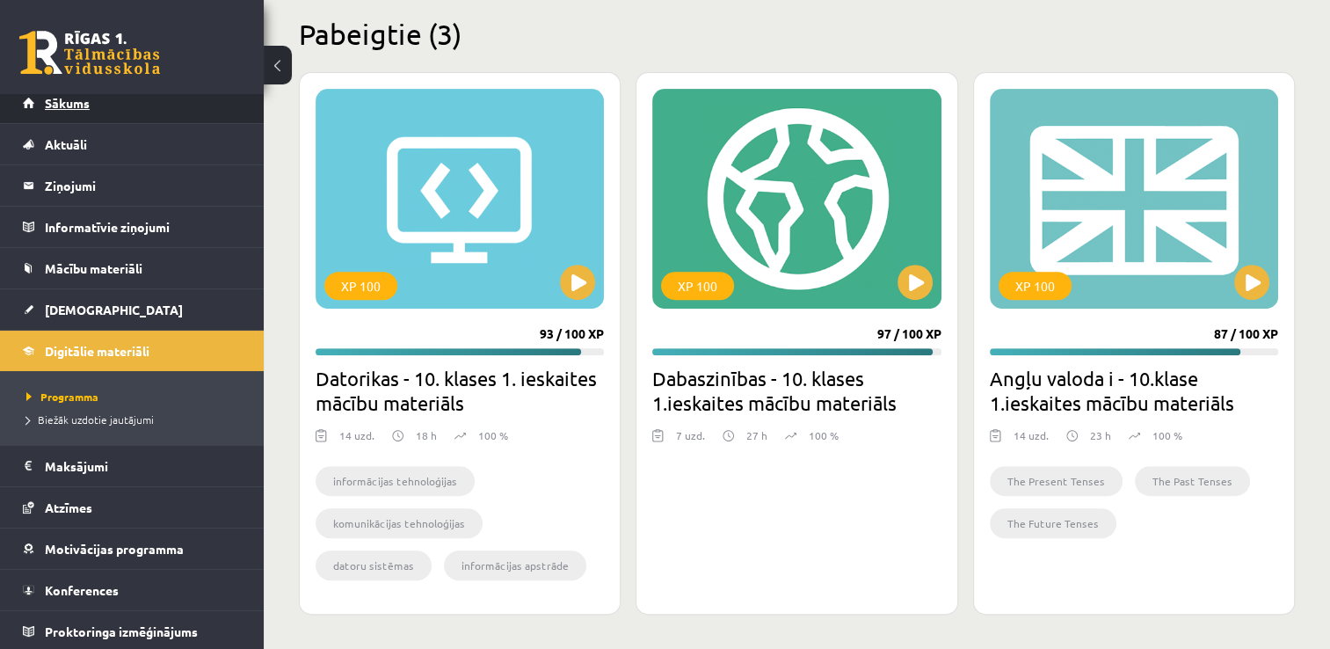
click at [71, 111] on link "Sākums" at bounding box center [132, 103] width 219 height 40
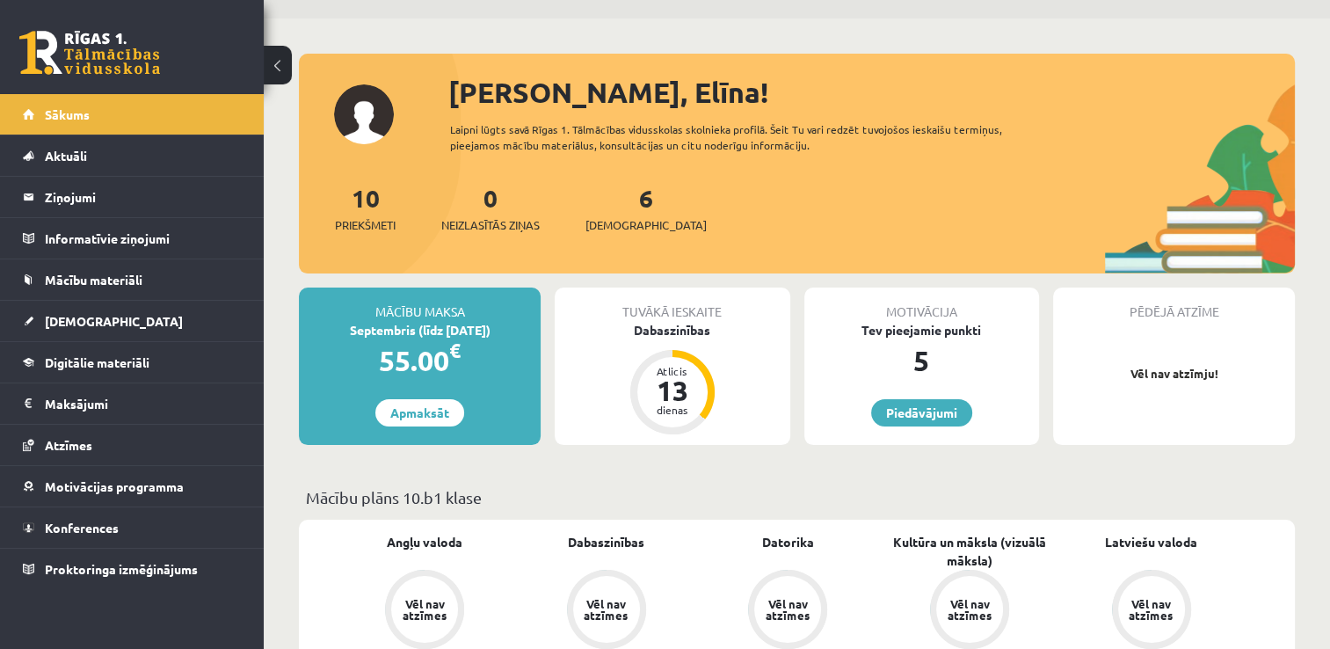
scroll to position [109, 0]
